Goal: Transaction & Acquisition: Purchase product/service

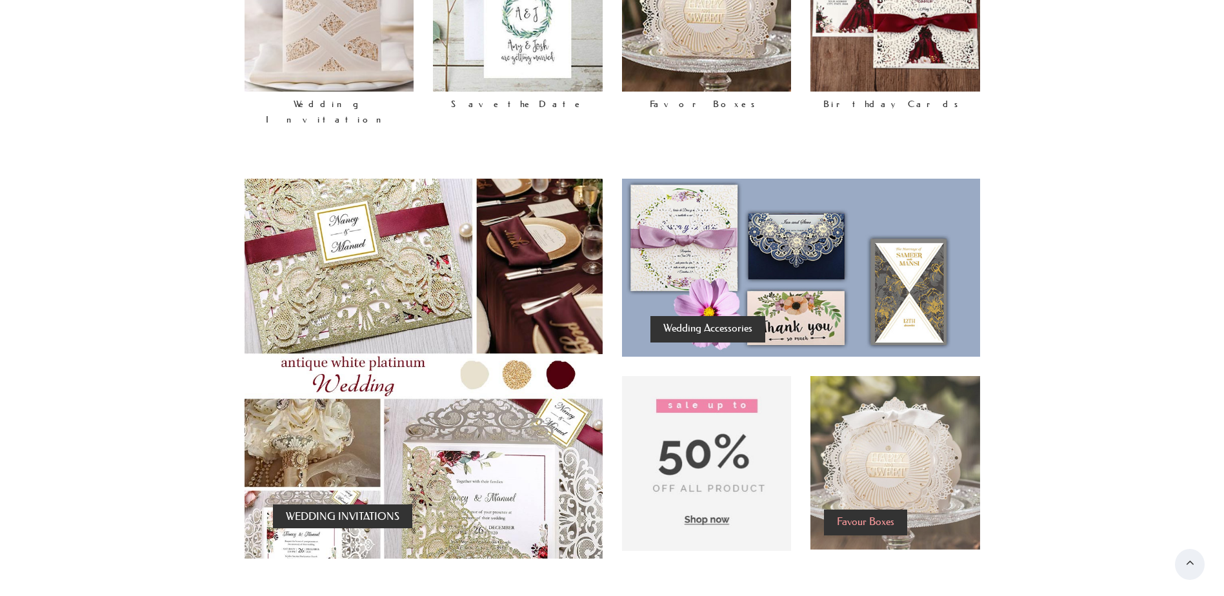
click at [861, 513] on h4 "Favour Boxes" at bounding box center [865, 521] width 57 height 17
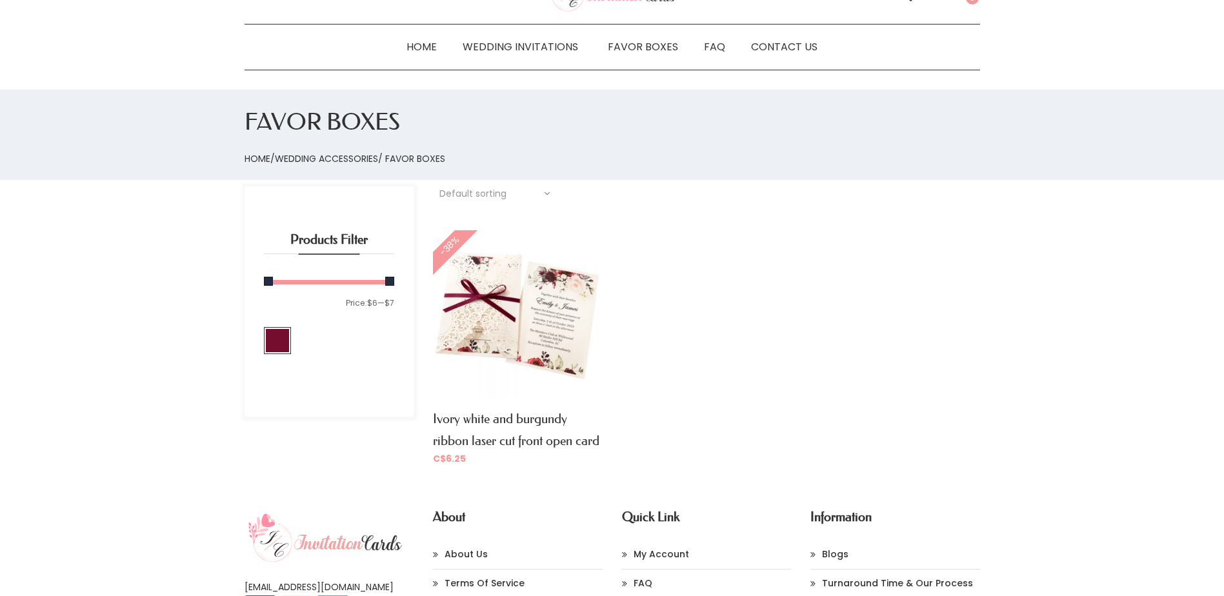
scroll to position [34, 0]
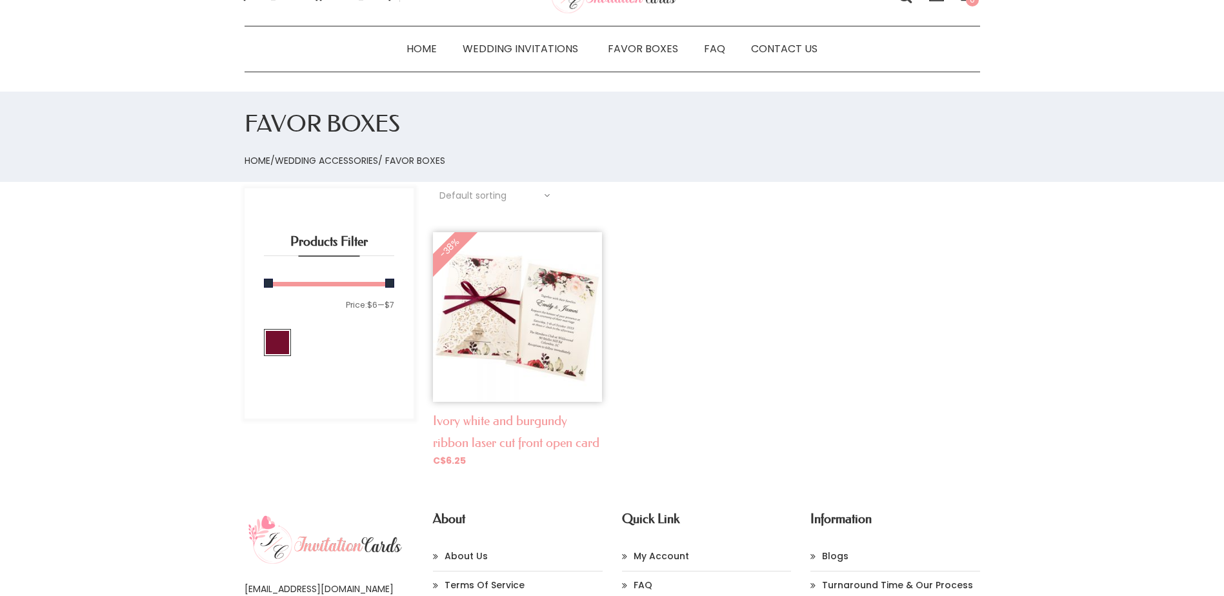
click at [506, 419] on link "Ivory white and burgundy ribbon laser cut front open card" at bounding box center [516, 431] width 167 height 37
click at [647, 49] on link "Favor Boxes" at bounding box center [643, 48] width 96 height 19
click at [647, 45] on link "Favor Boxes" at bounding box center [643, 48] width 96 height 19
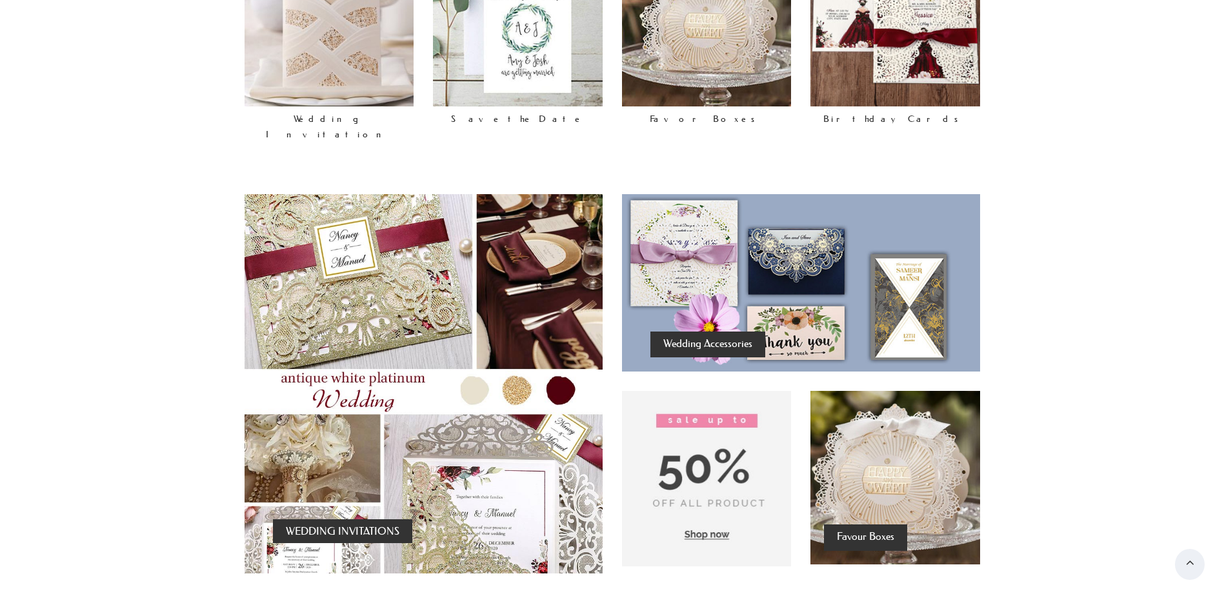
scroll to position [752, 0]
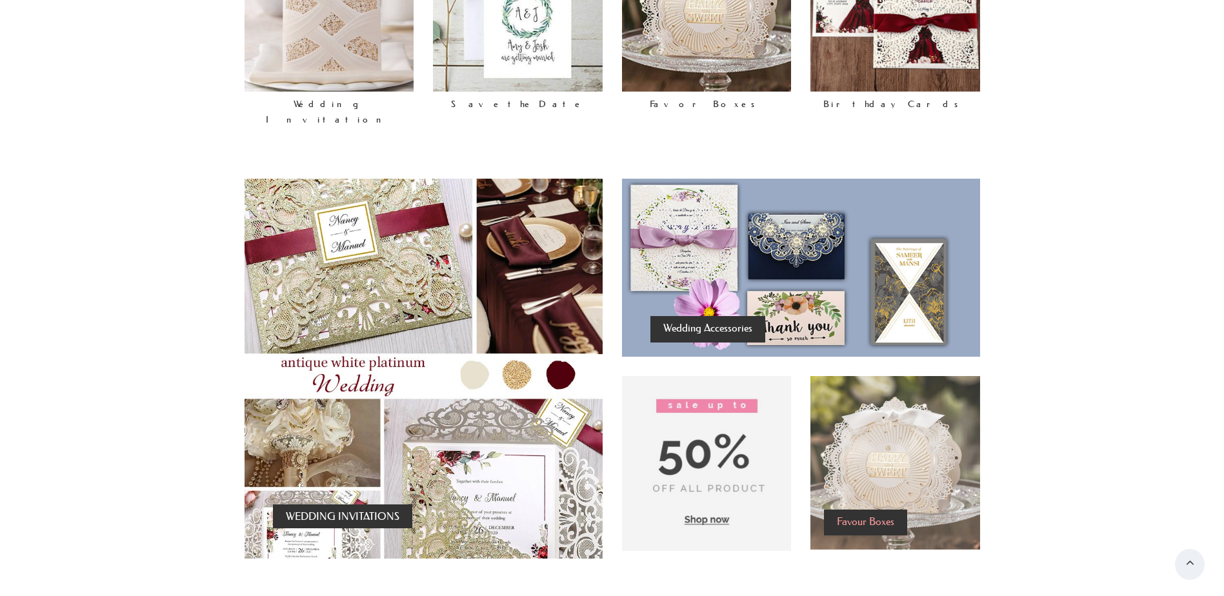
click at [880, 513] on h4 "Favour Boxes" at bounding box center [865, 521] width 57 height 17
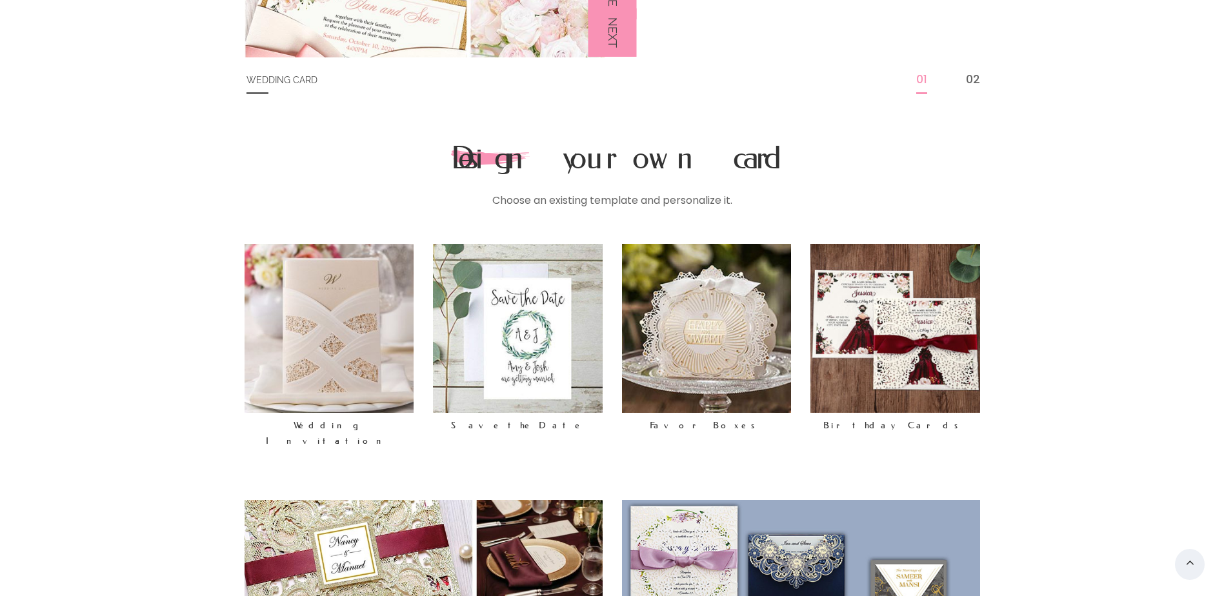
scroll to position [430, 0]
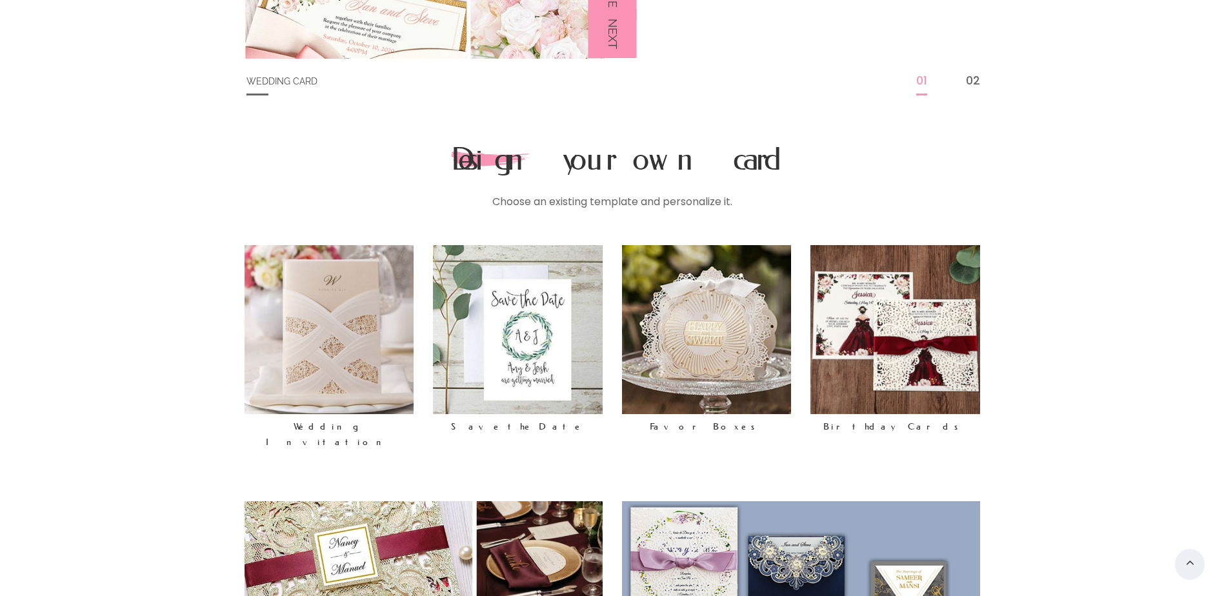
click at [344, 340] on img at bounding box center [330, 330] width 170 height 170
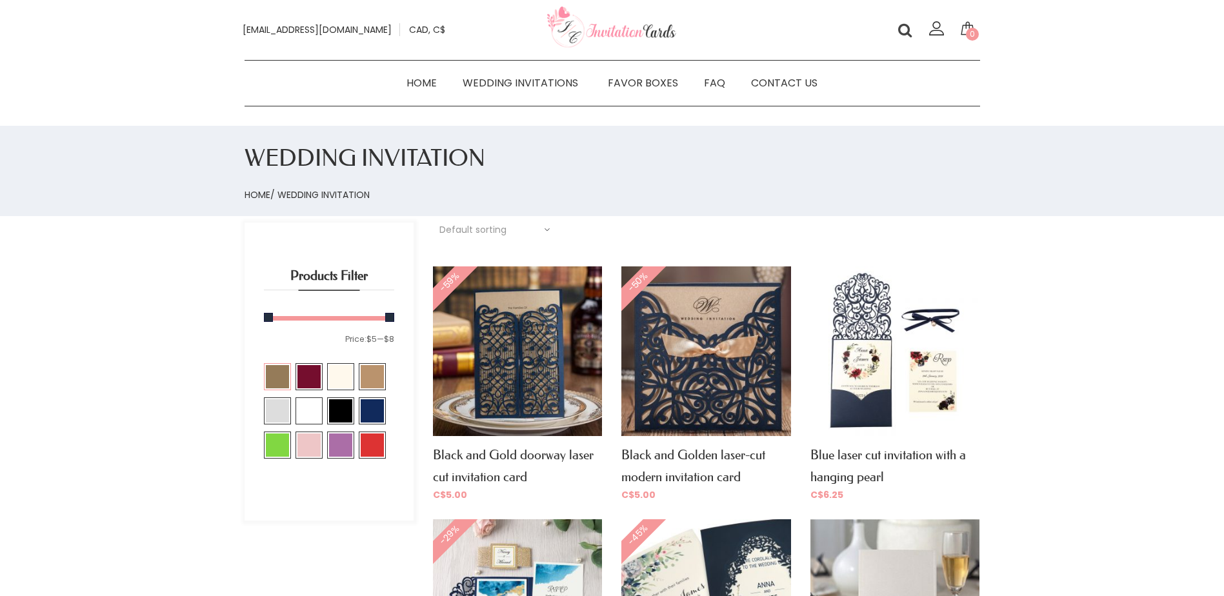
click at [278, 372] on span at bounding box center [277, 376] width 23 height 23
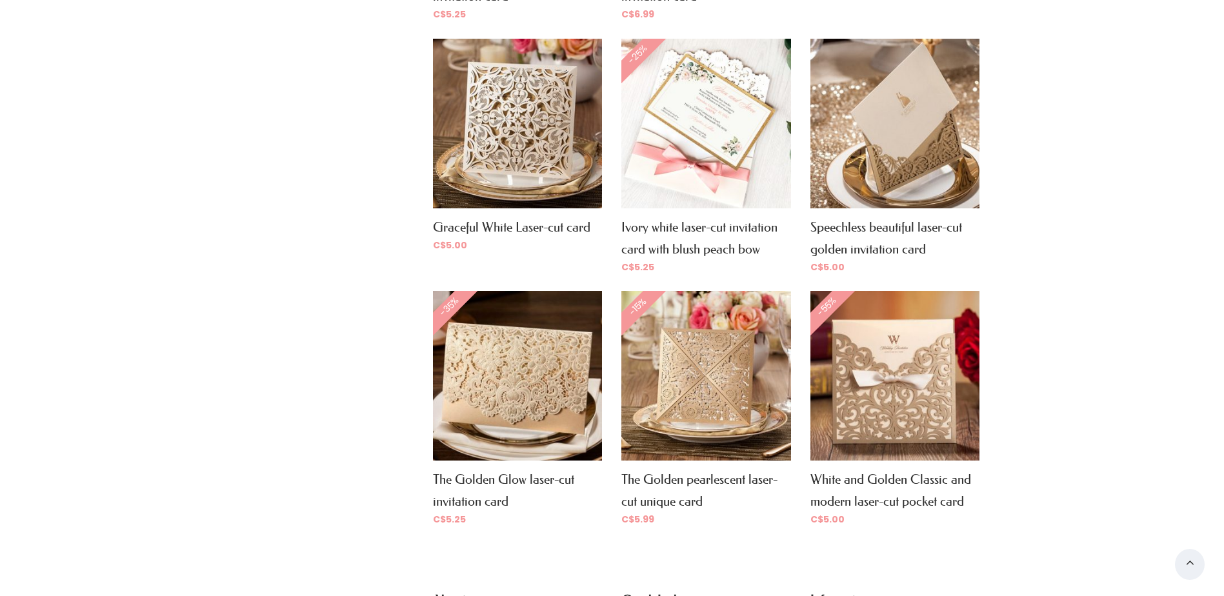
scroll to position [790, 0]
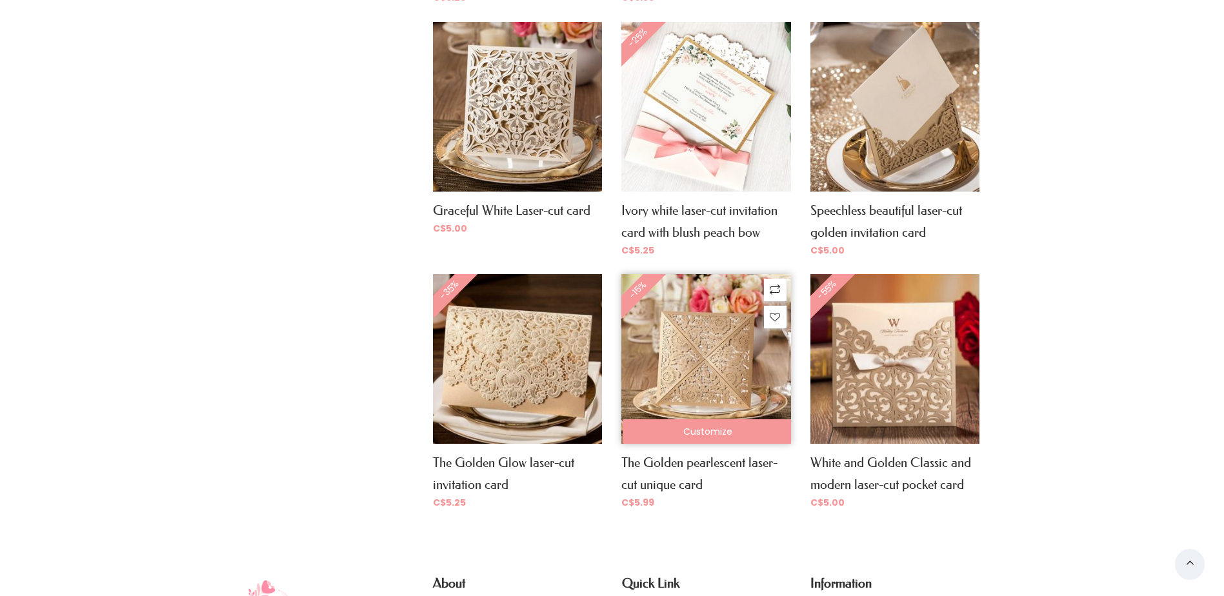
click at [701, 365] on img at bounding box center [705, 358] width 169 height 169
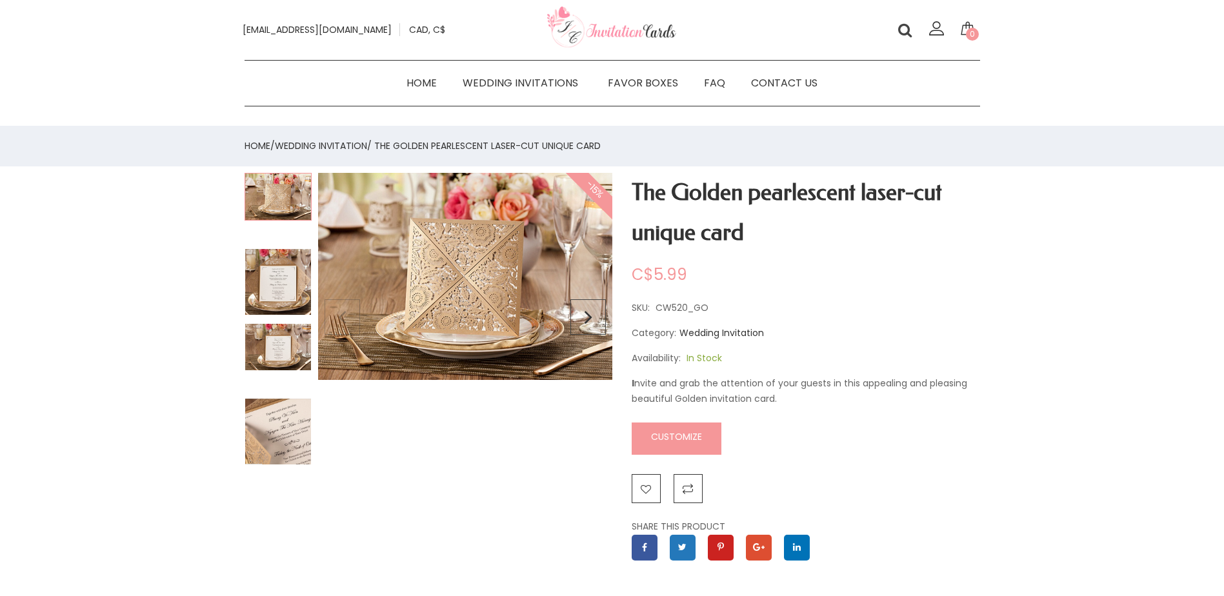
click at [281, 283] on img at bounding box center [278, 281] width 67 height 67
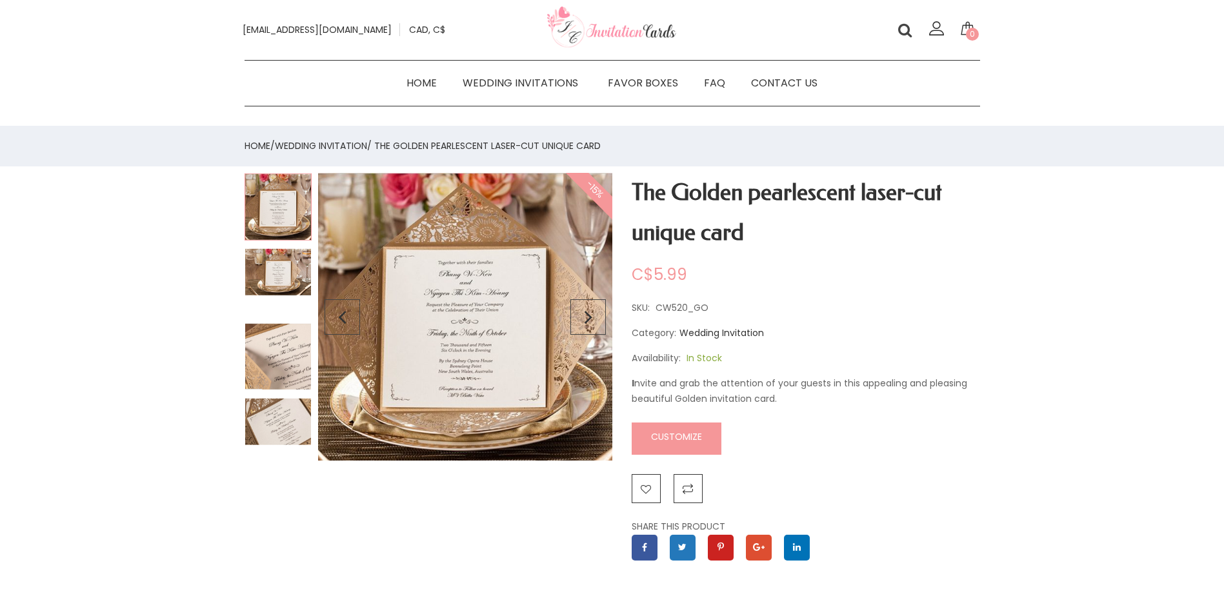
click at [280, 347] on img at bounding box center [278, 356] width 67 height 67
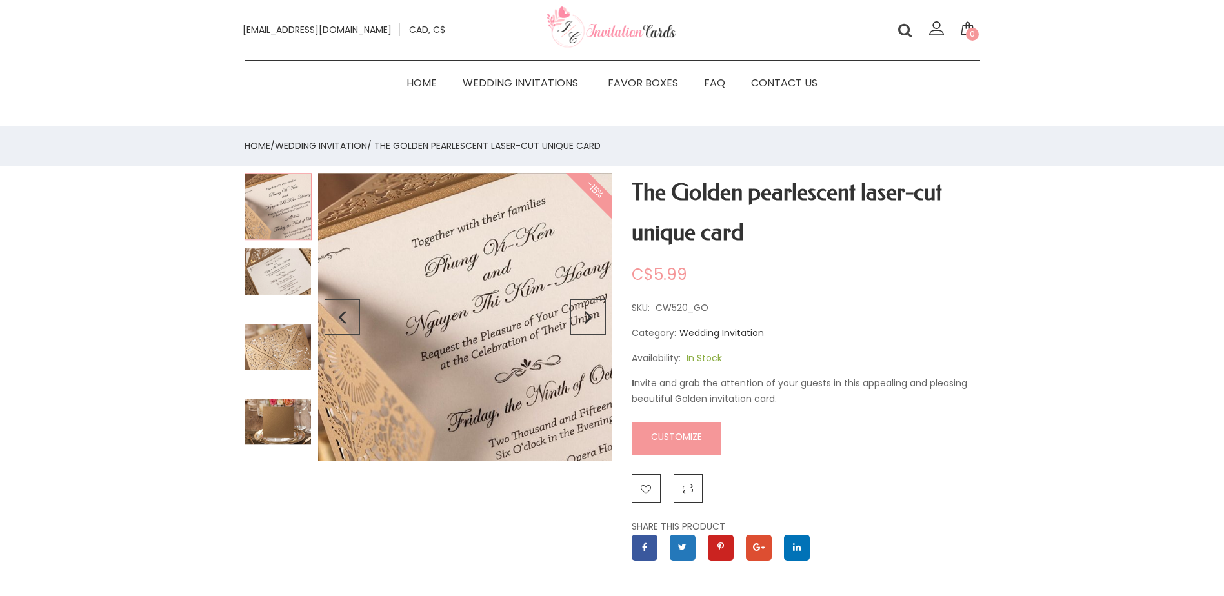
click at [259, 404] on img at bounding box center [278, 422] width 67 height 48
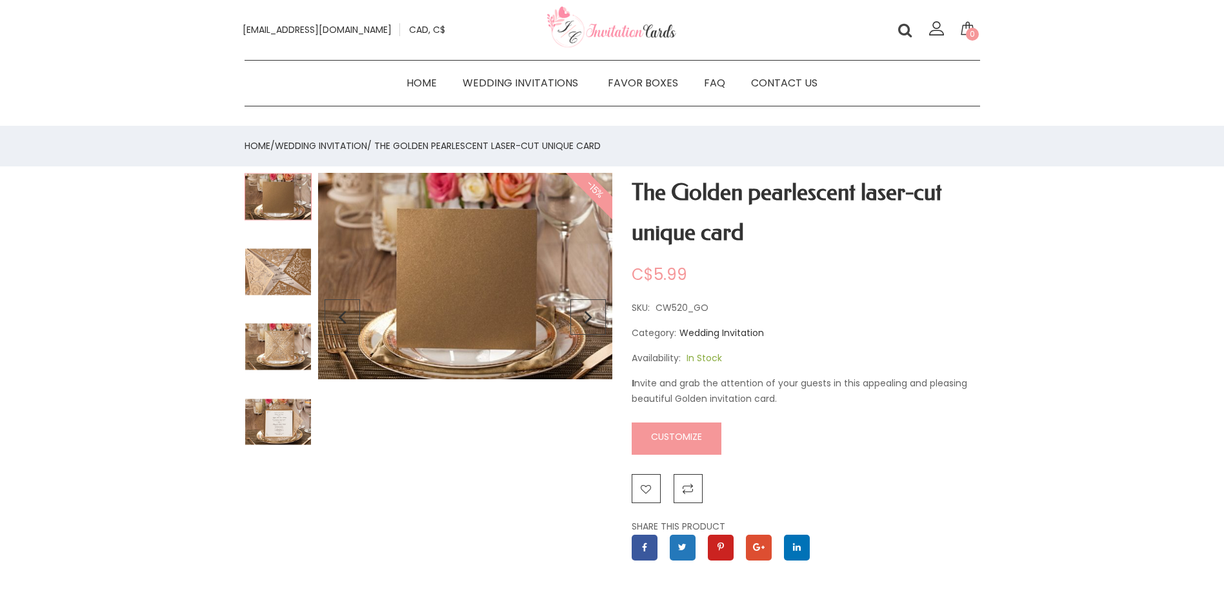
click at [669, 437] on link "Customize" at bounding box center [677, 439] width 90 height 32
